Goal: Book appointment/travel/reservation

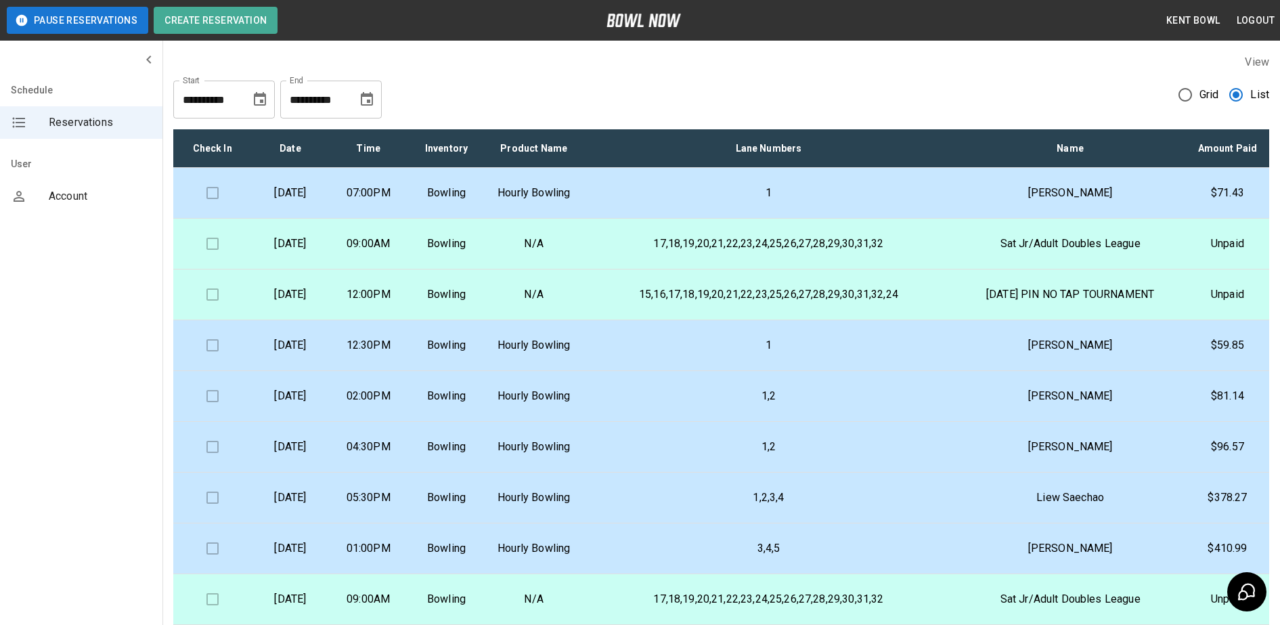
click at [536, 203] on td "Hourly Bowling" at bounding box center [533, 193] width 97 height 51
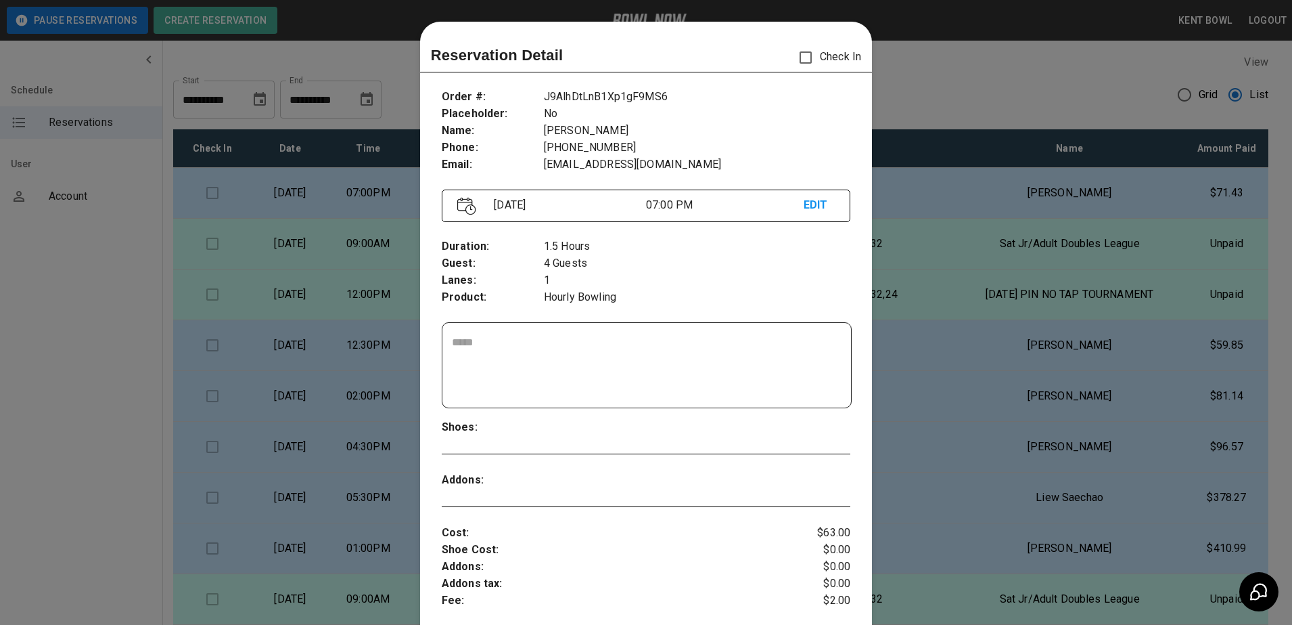
scroll to position [22, 0]
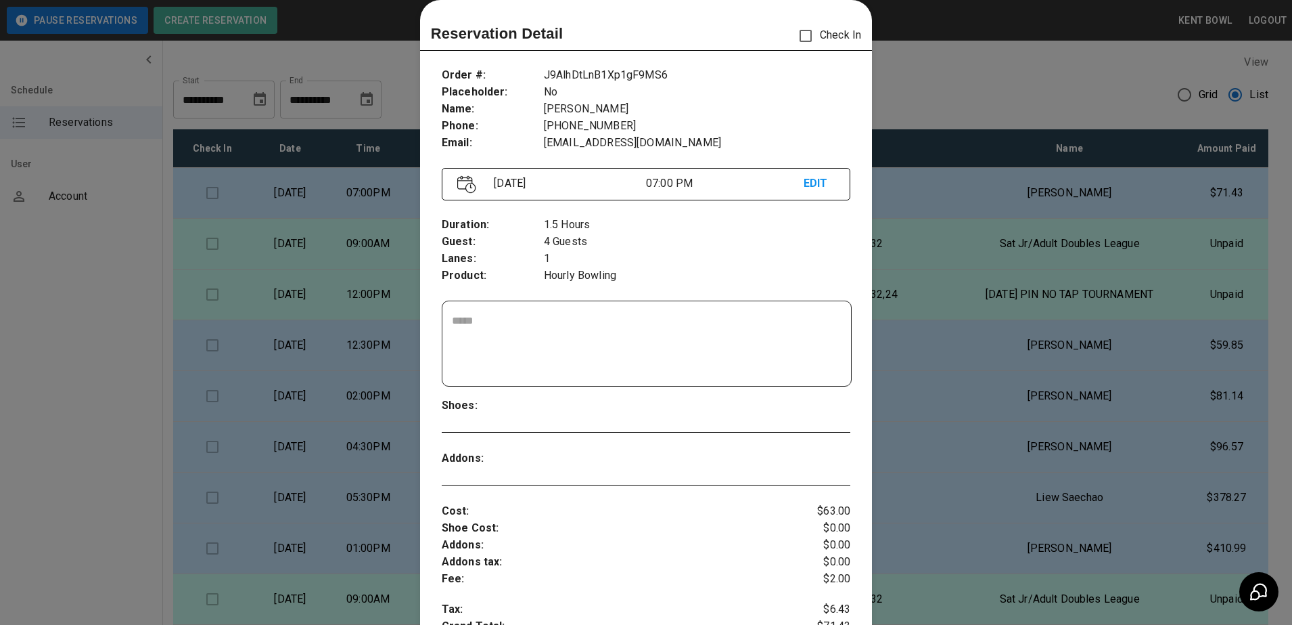
click at [72, 348] on div at bounding box center [646, 312] width 1292 height 625
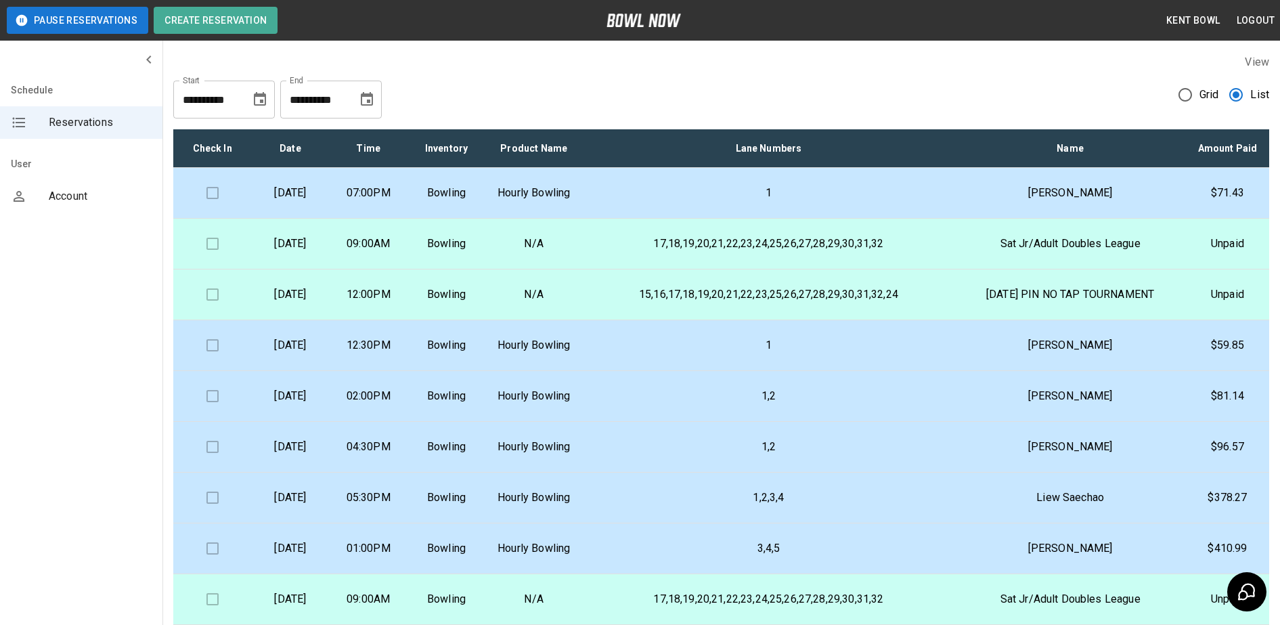
click at [546, 201] on p "Hourly Bowling" at bounding box center [533, 193] width 75 height 16
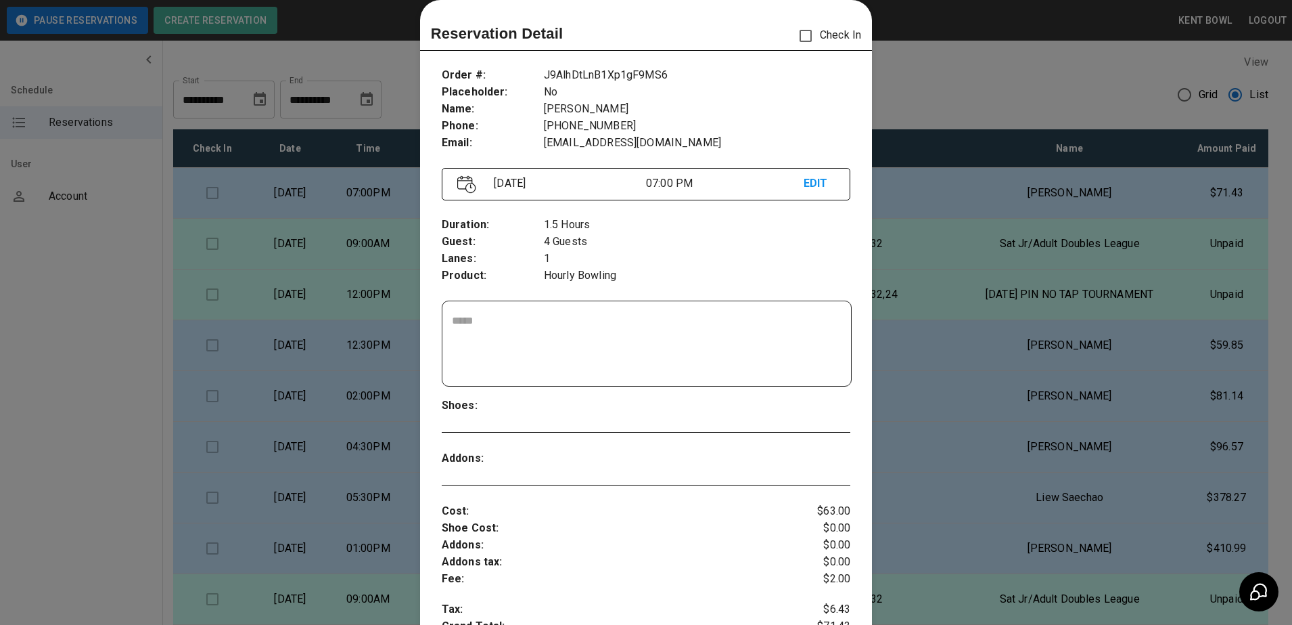
click at [75, 290] on div at bounding box center [646, 312] width 1292 height 625
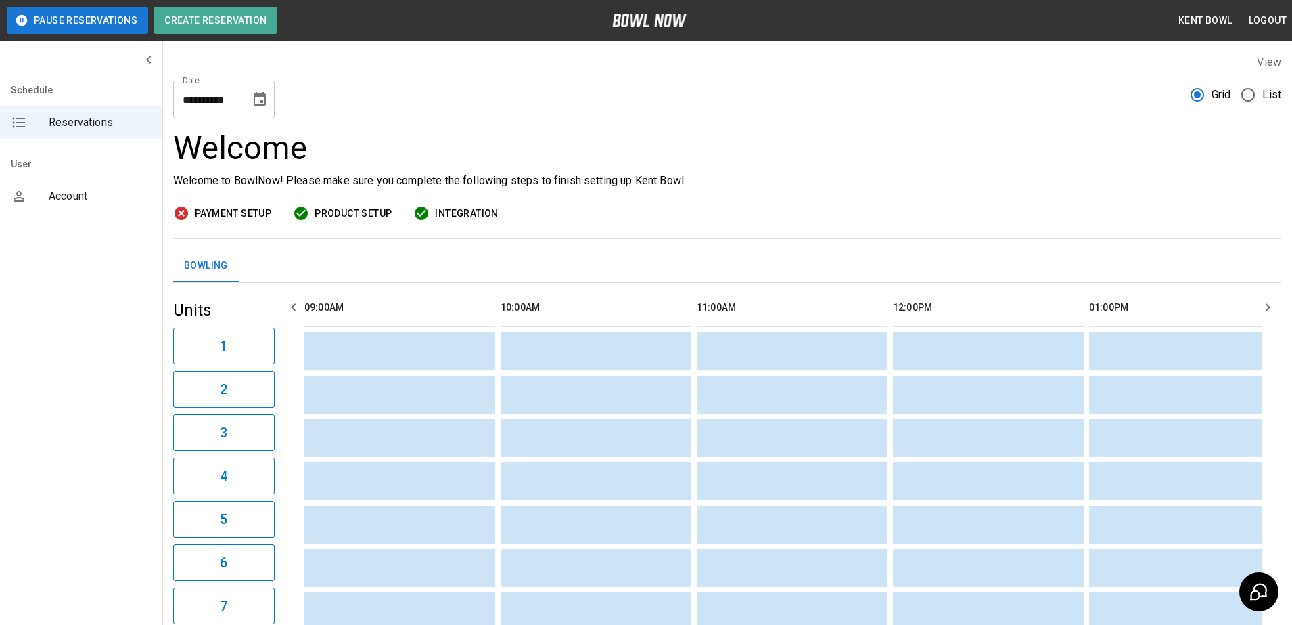
click at [1263, 97] on span "List" at bounding box center [1272, 95] width 19 height 16
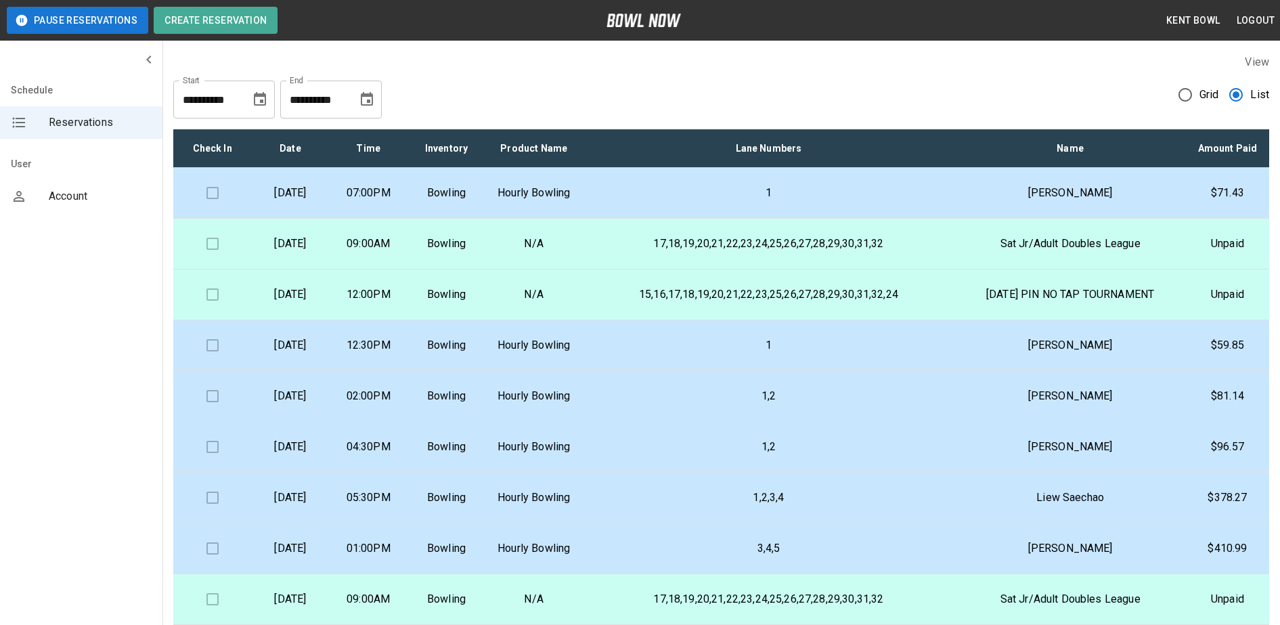
click at [318, 201] on p "[DATE]" at bounding box center [290, 193] width 56 height 16
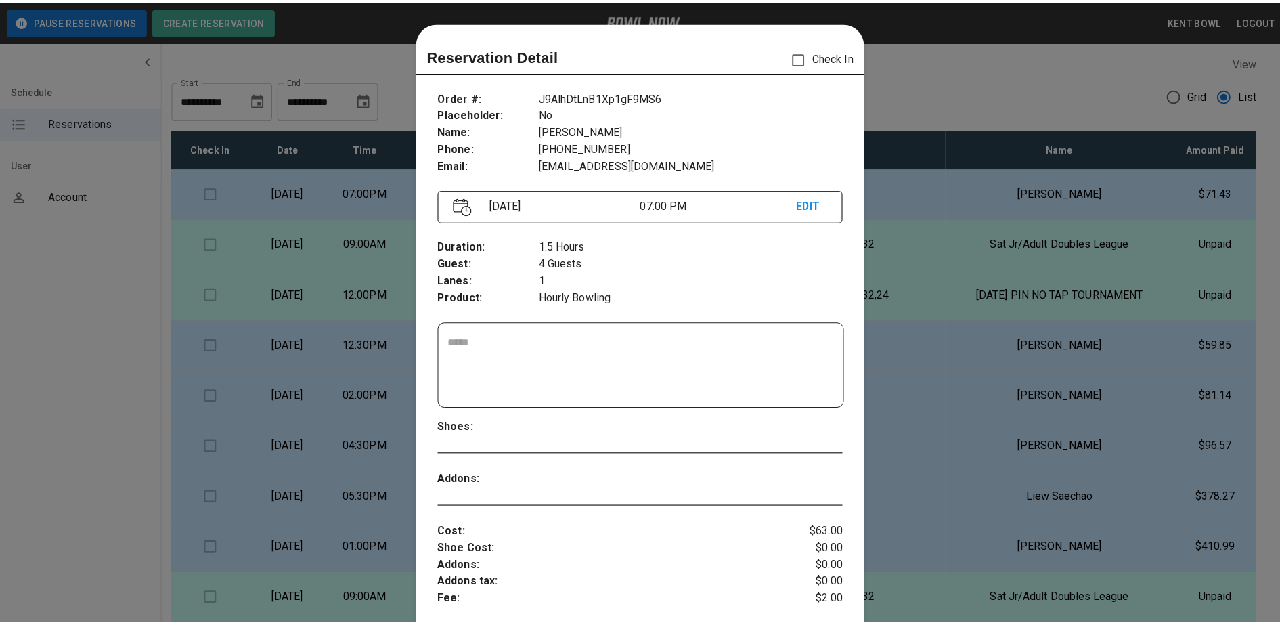
scroll to position [22, 0]
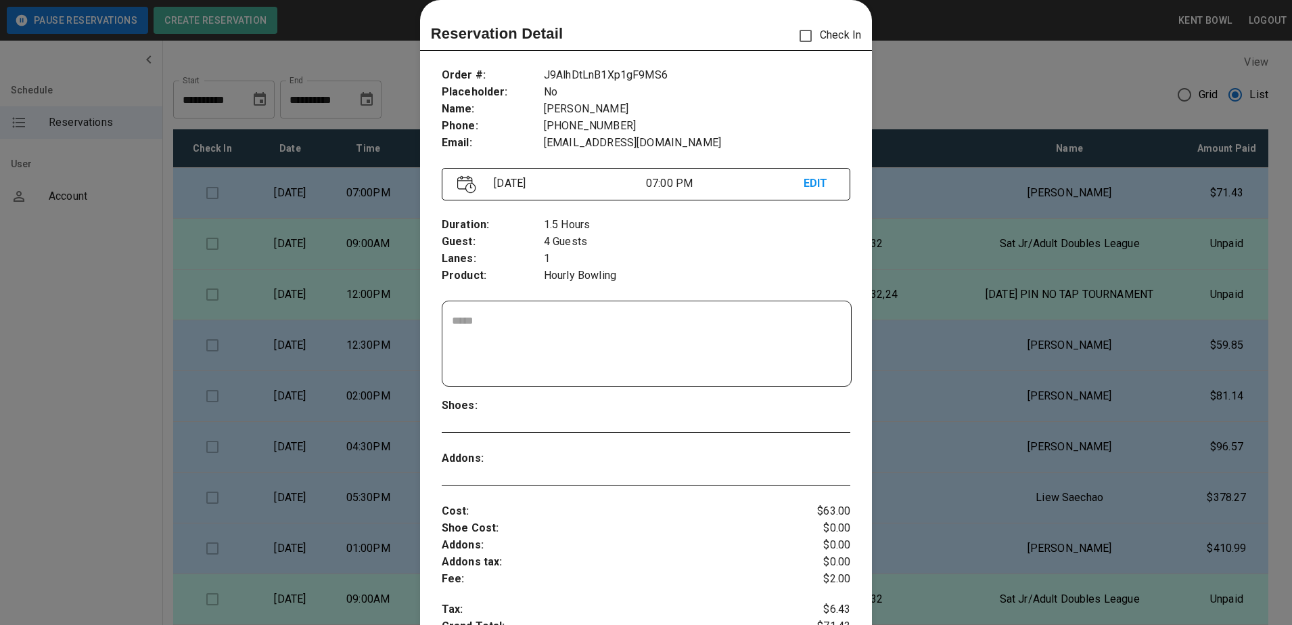
click at [104, 279] on div at bounding box center [646, 312] width 1292 height 625
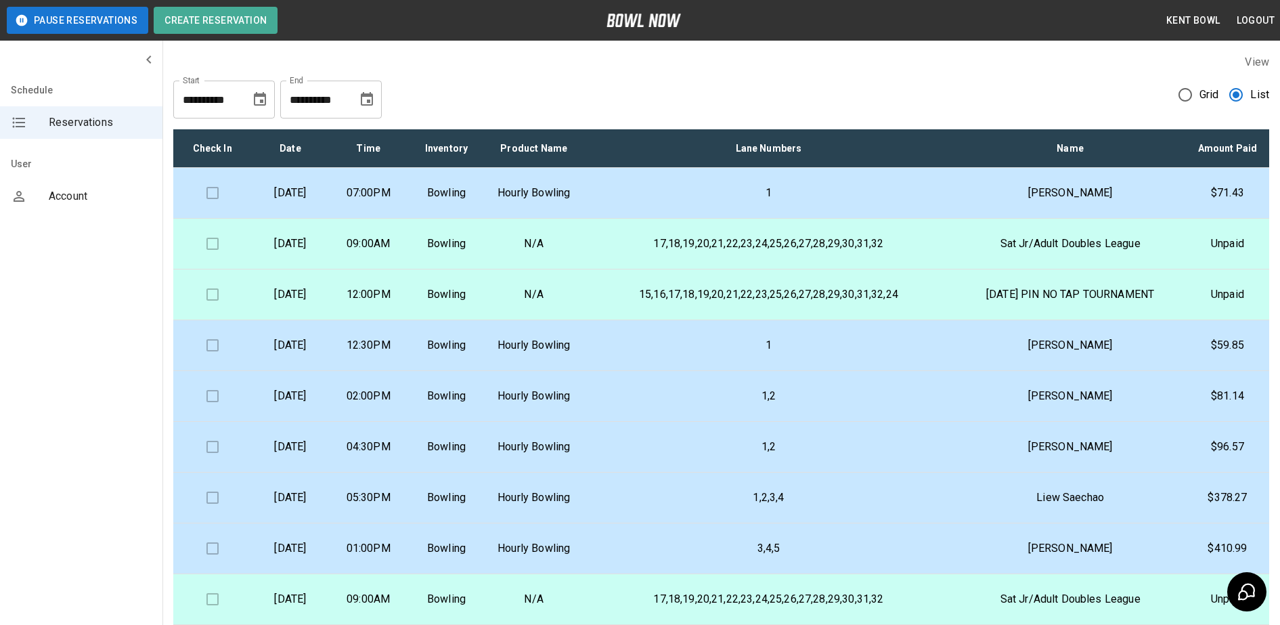
click at [397, 404] on p "02:00PM" at bounding box center [368, 396] width 56 height 16
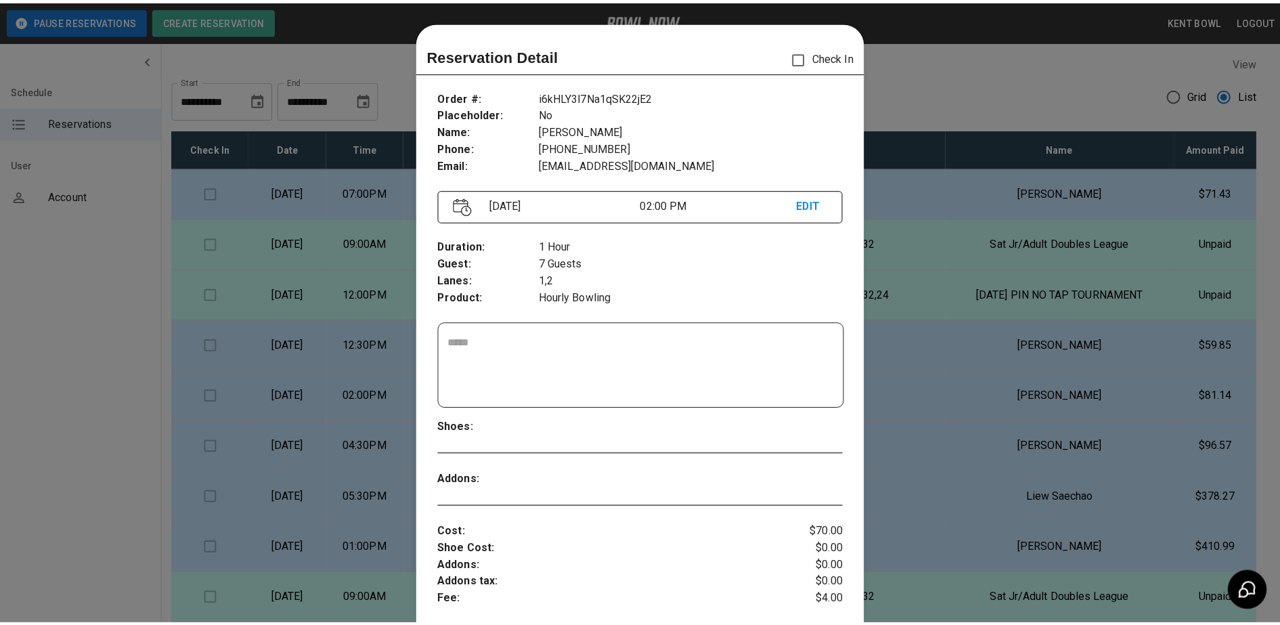
scroll to position [22, 0]
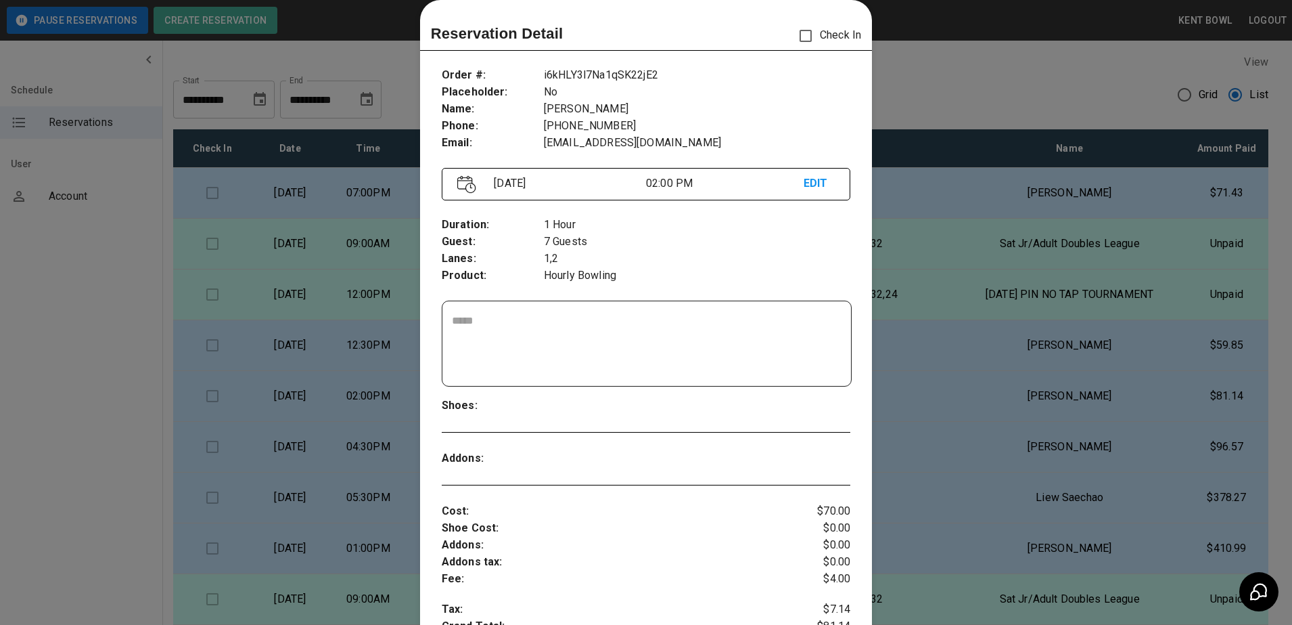
click at [68, 366] on div at bounding box center [646, 312] width 1292 height 625
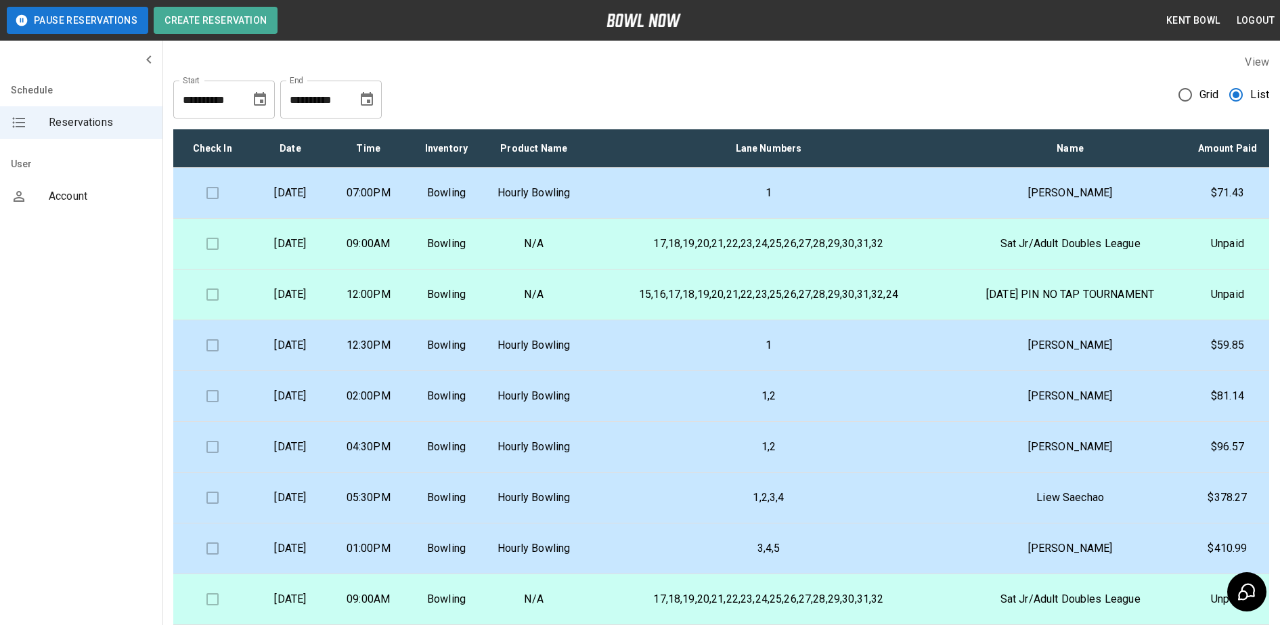
click at [70, 340] on div "Schedule Reservations User Account" at bounding box center [81, 312] width 163 height 625
